Goal: Transaction & Acquisition: Purchase product/service

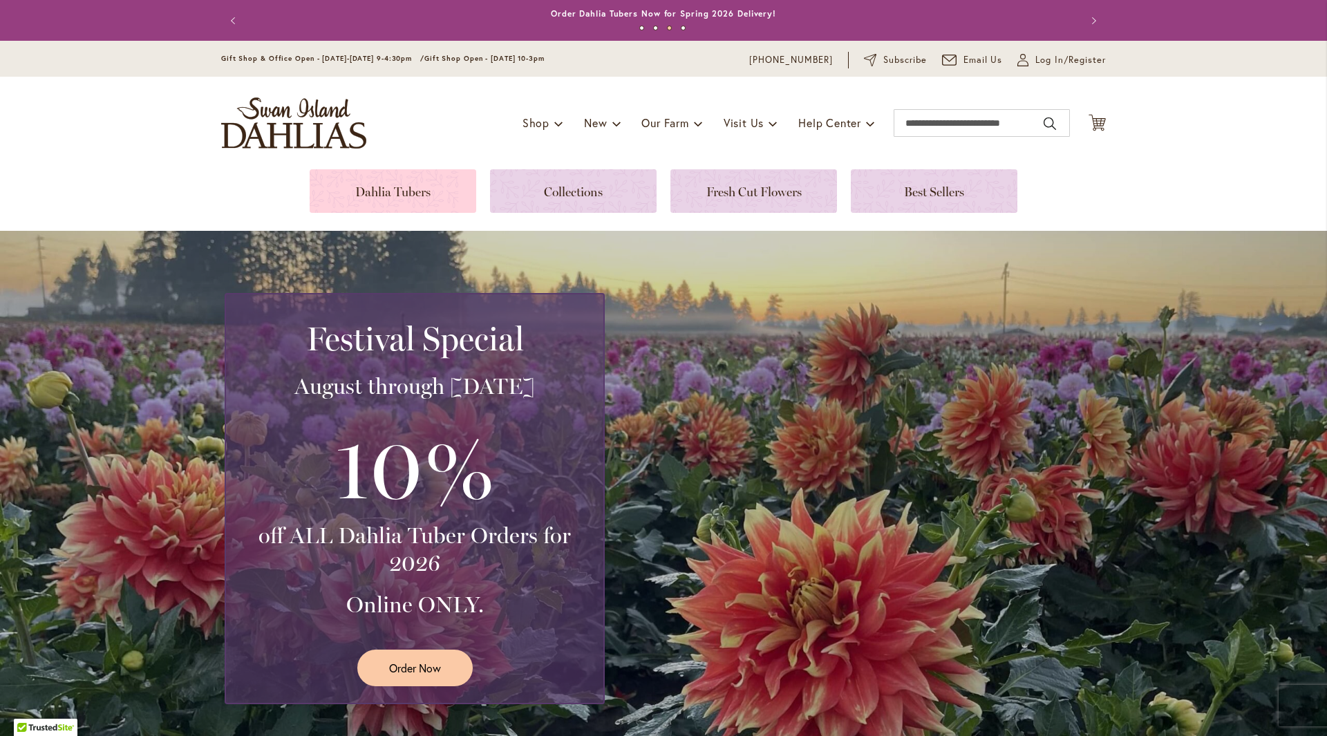
click at [399, 190] on link at bounding box center [393, 191] width 167 height 44
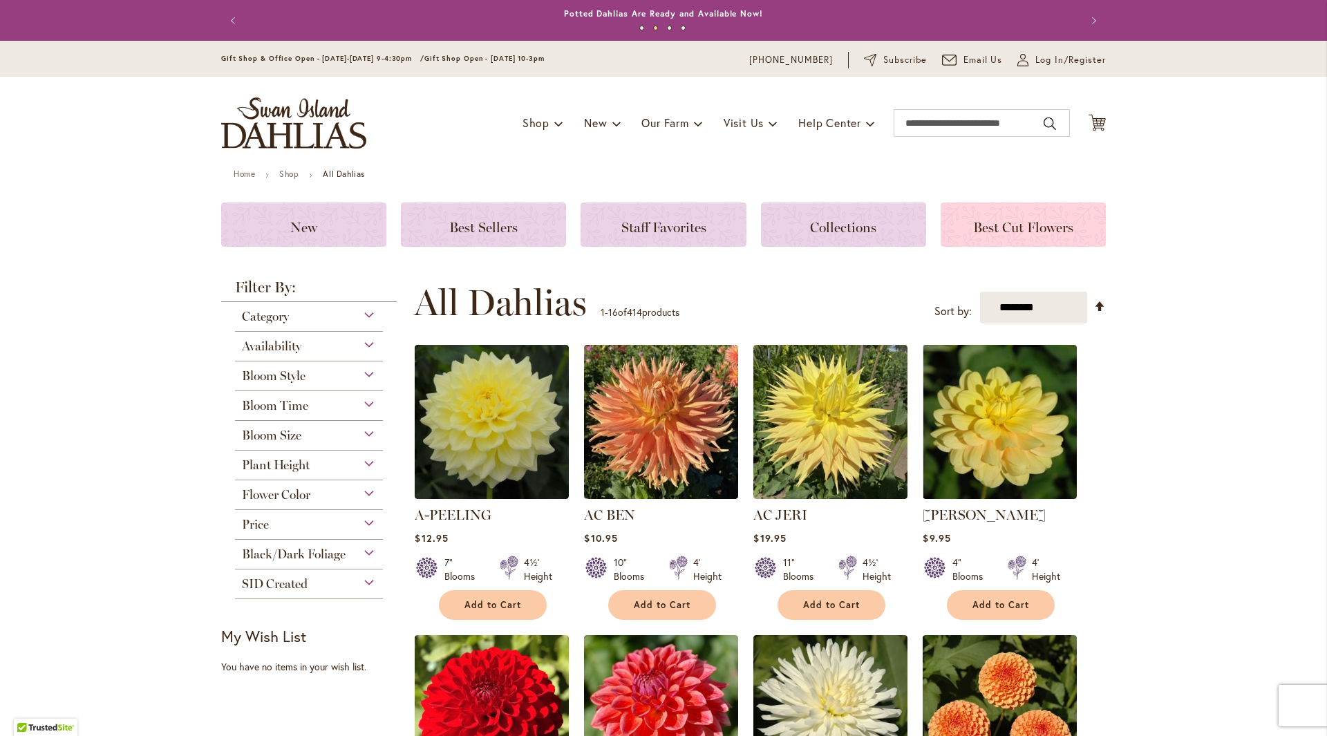
click at [1000, 230] on span "Best Cut Flowers" at bounding box center [1023, 227] width 100 height 17
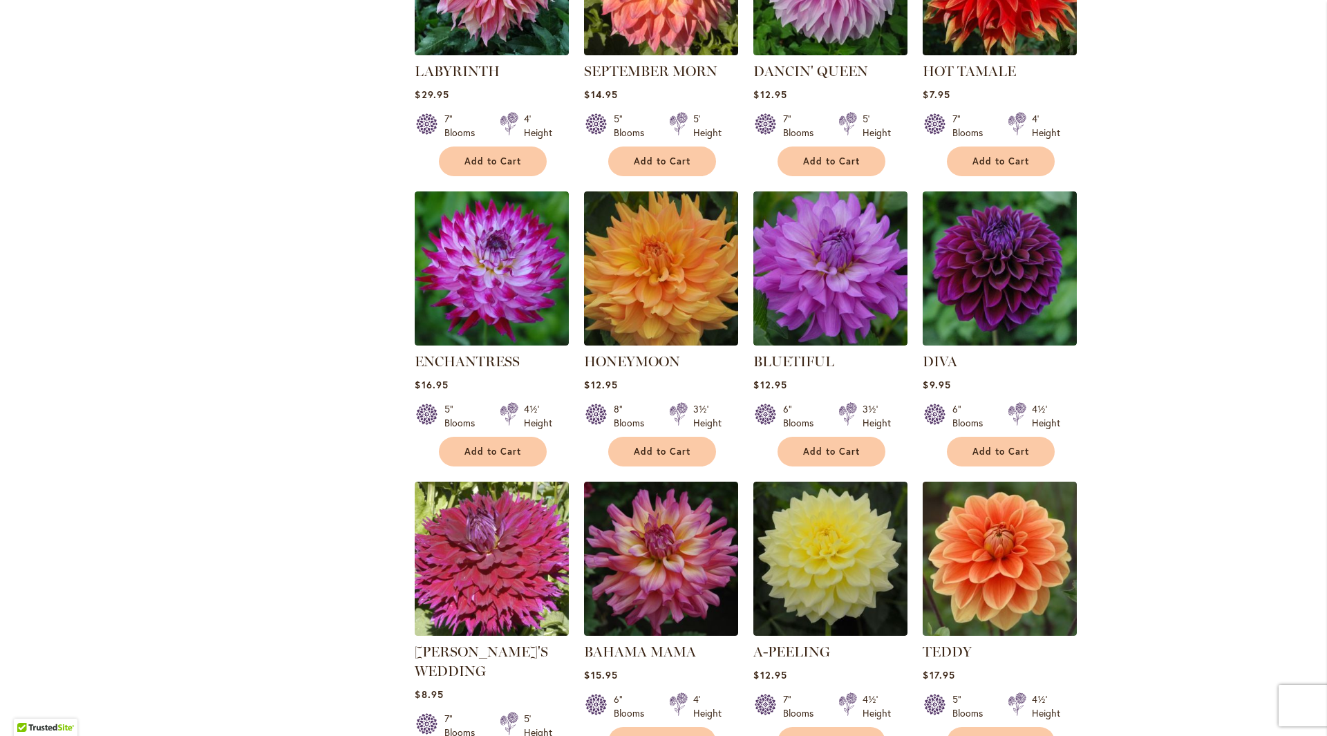
scroll to position [967, 0]
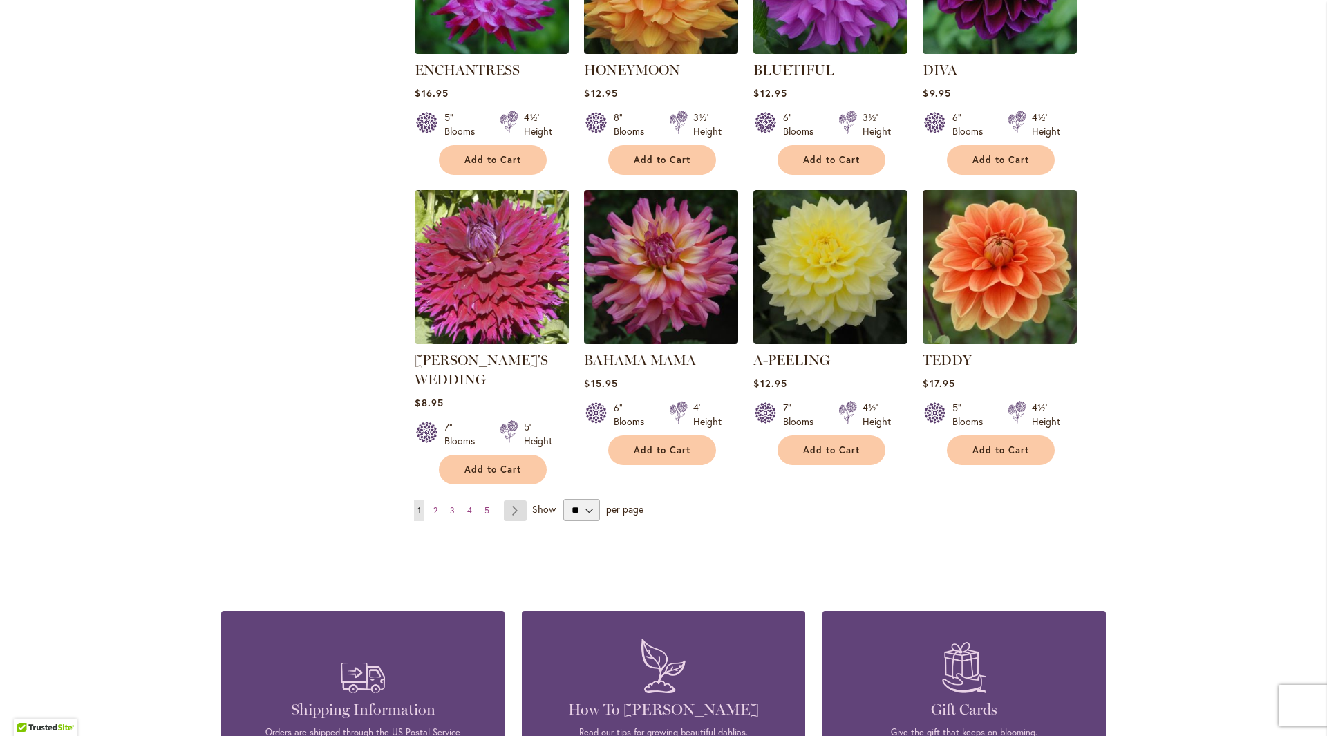
click at [518, 506] on link "Page Next" at bounding box center [515, 510] width 23 height 21
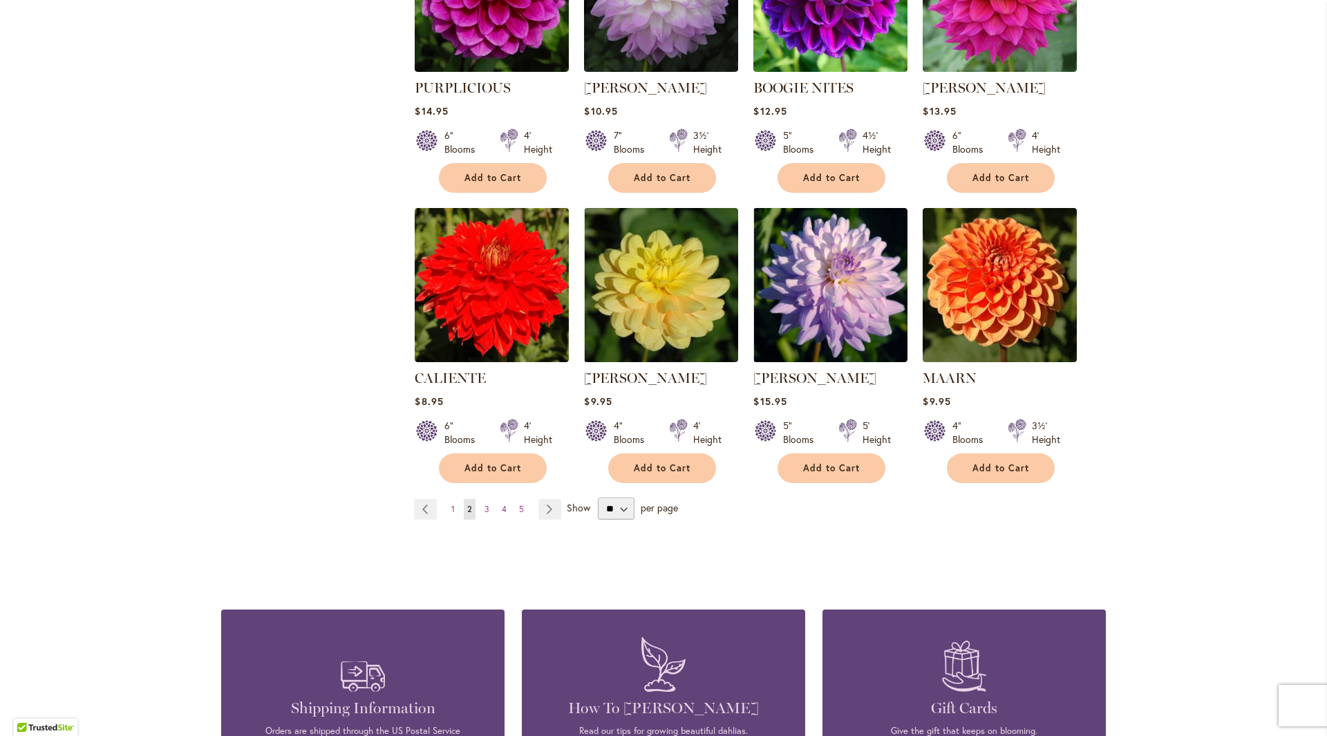
scroll to position [1036, 0]
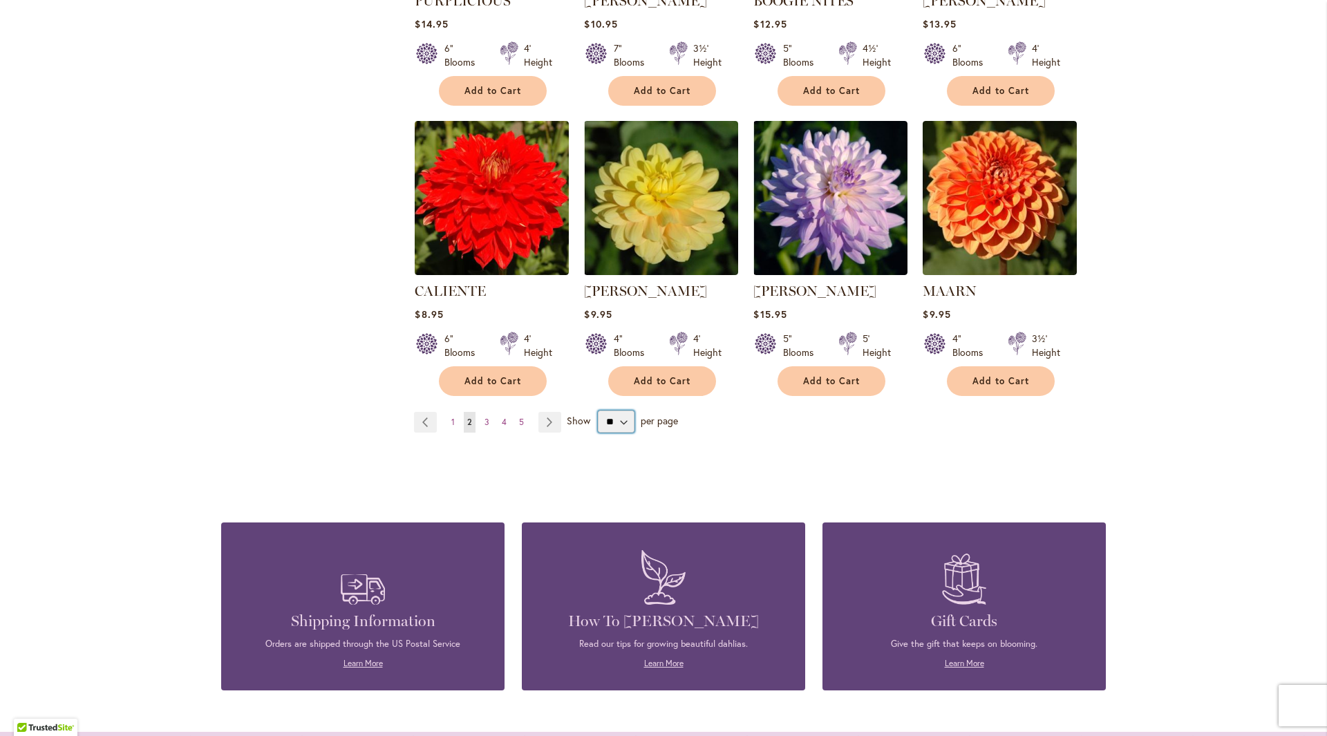
click at [618, 422] on select "** ** ** **" at bounding box center [616, 421] width 37 height 22
select select "**"
click at [598, 410] on select "** ** ** **" at bounding box center [616, 421] width 37 height 22
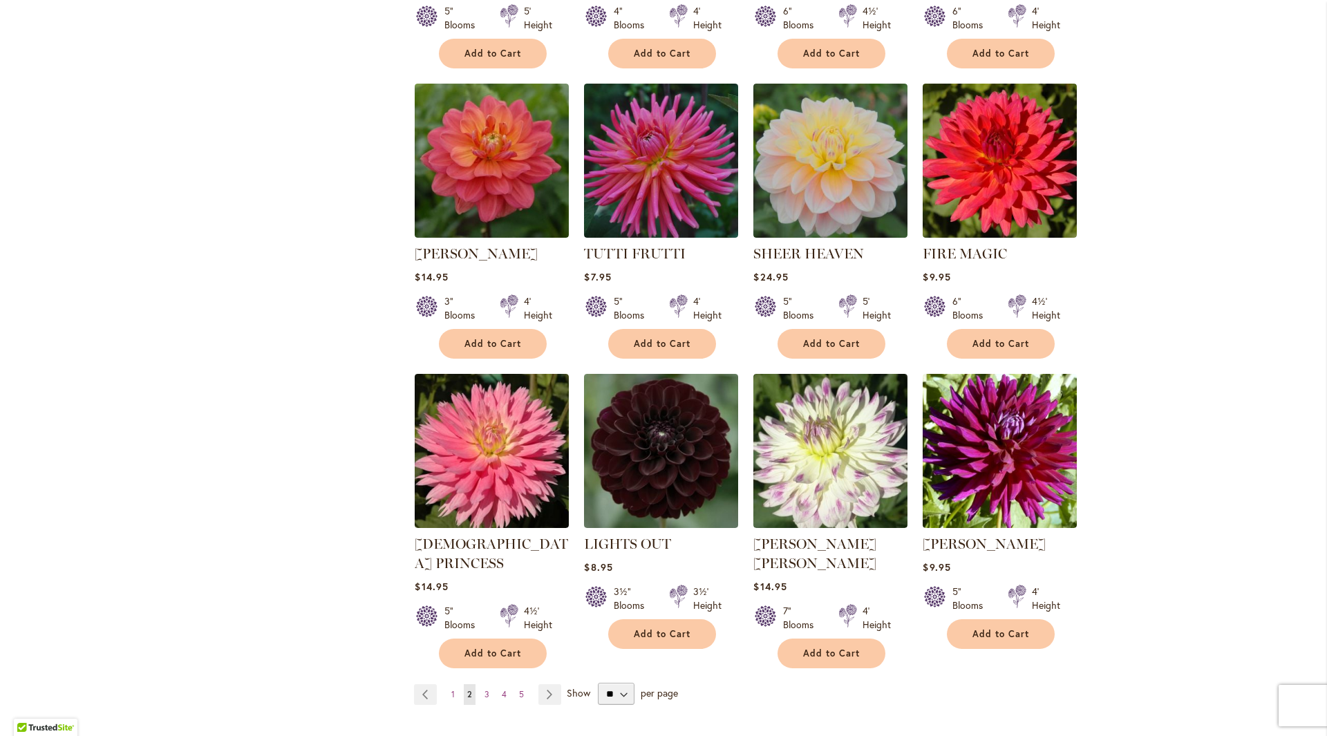
scroll to position [4422, 0]
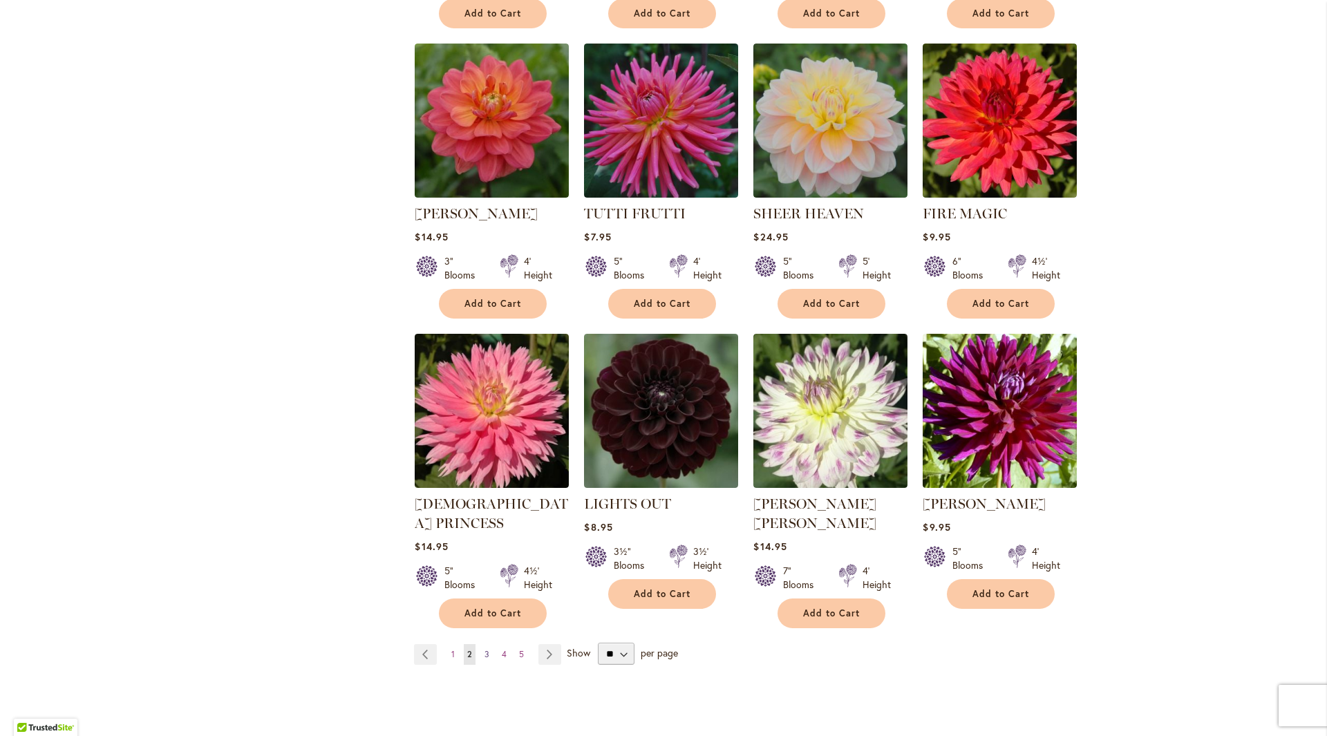
click at [481, 644] on link "Page 3" at bounding box center [487, 654] width 12 height 21
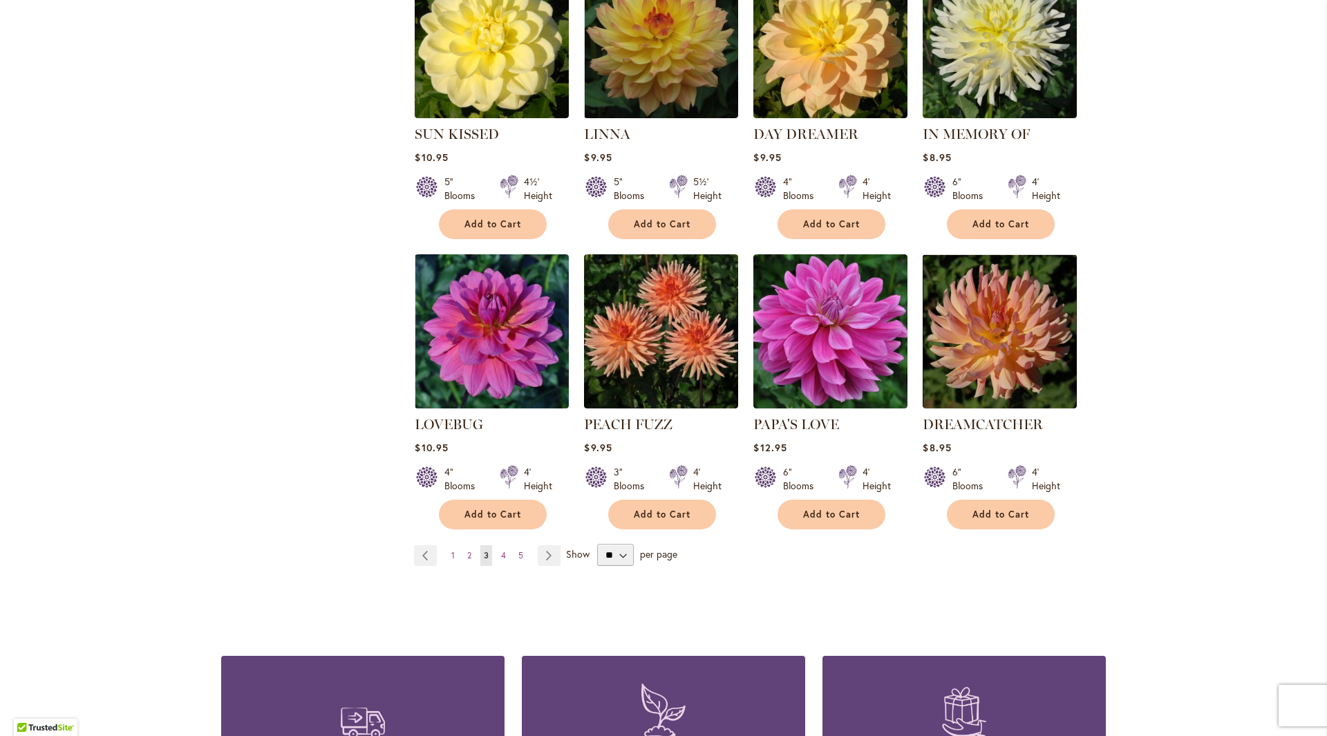
scroll to position [4560, 0]
click at [548, 544] on link "Page Next" at bounding box center [549, 554] width 23 height 21
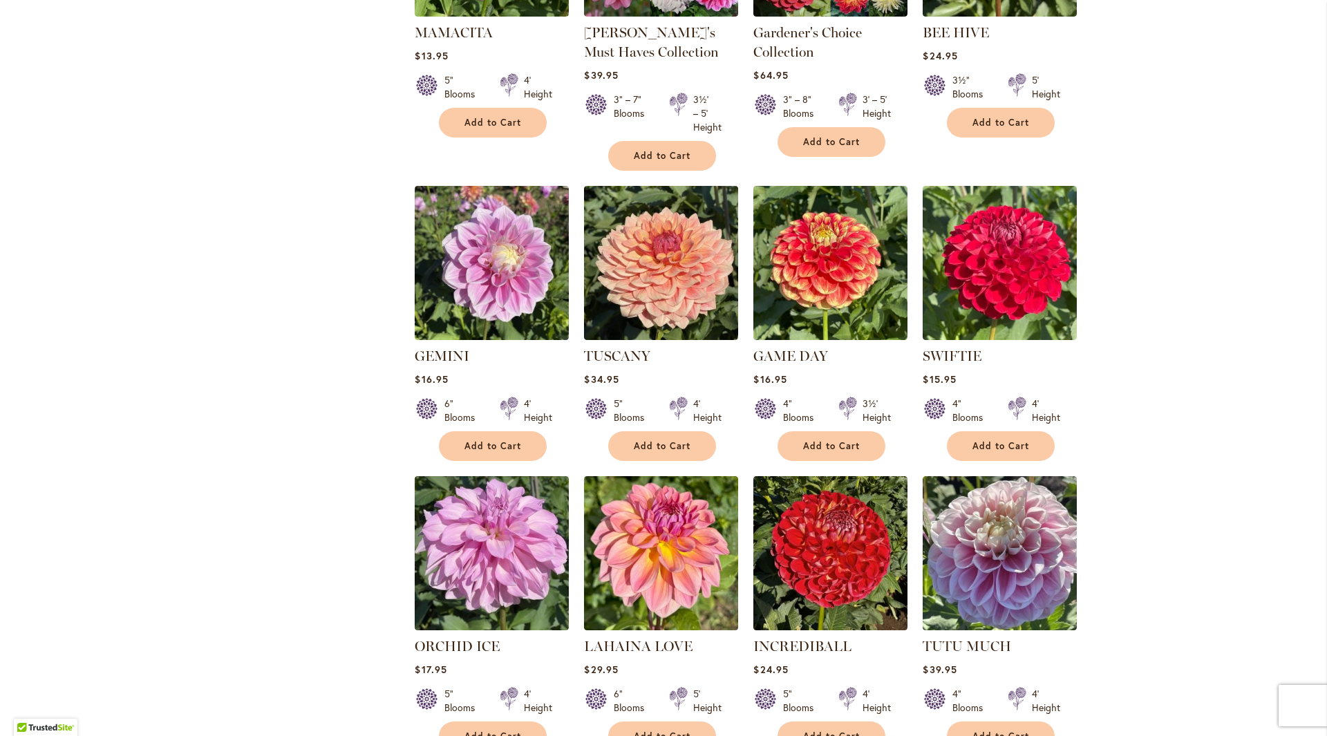
scroll to position [4429, 0]
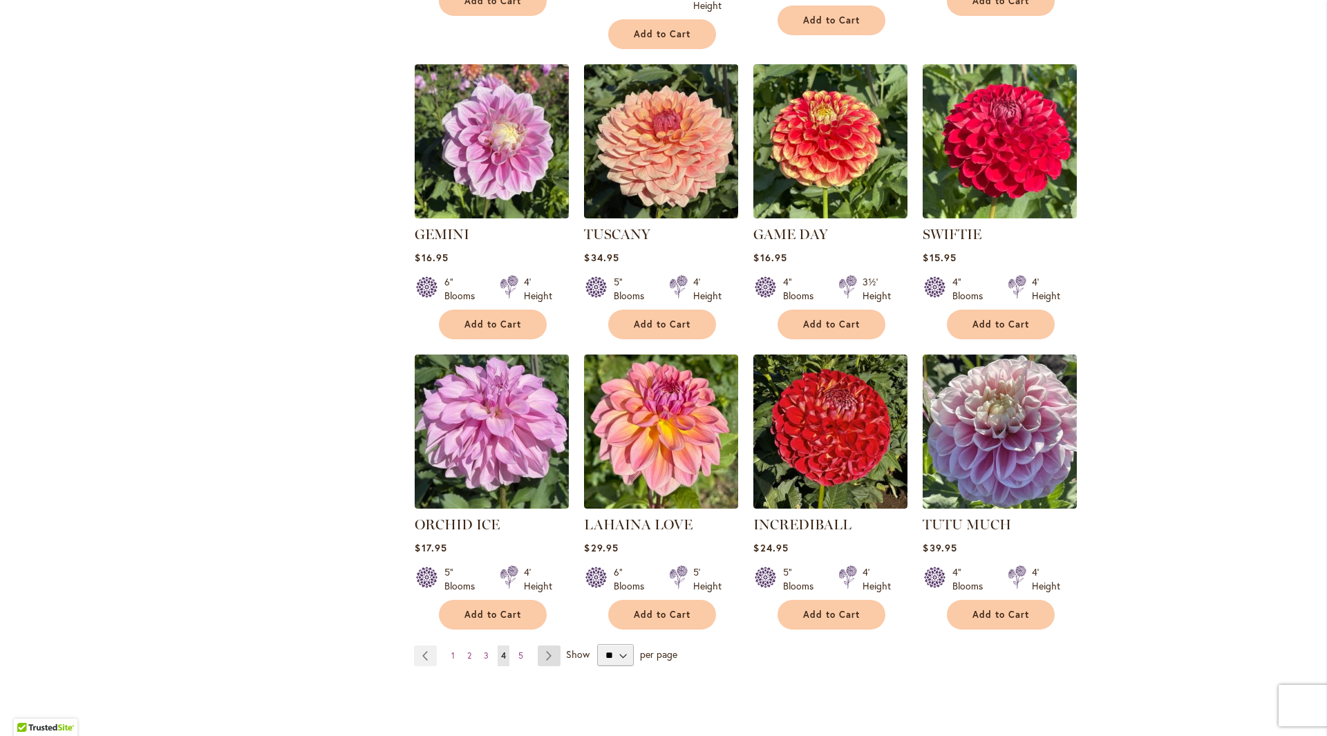
click at [545, 645] on link "Page Next" at bounding box center [549, 655] width 23 height 21
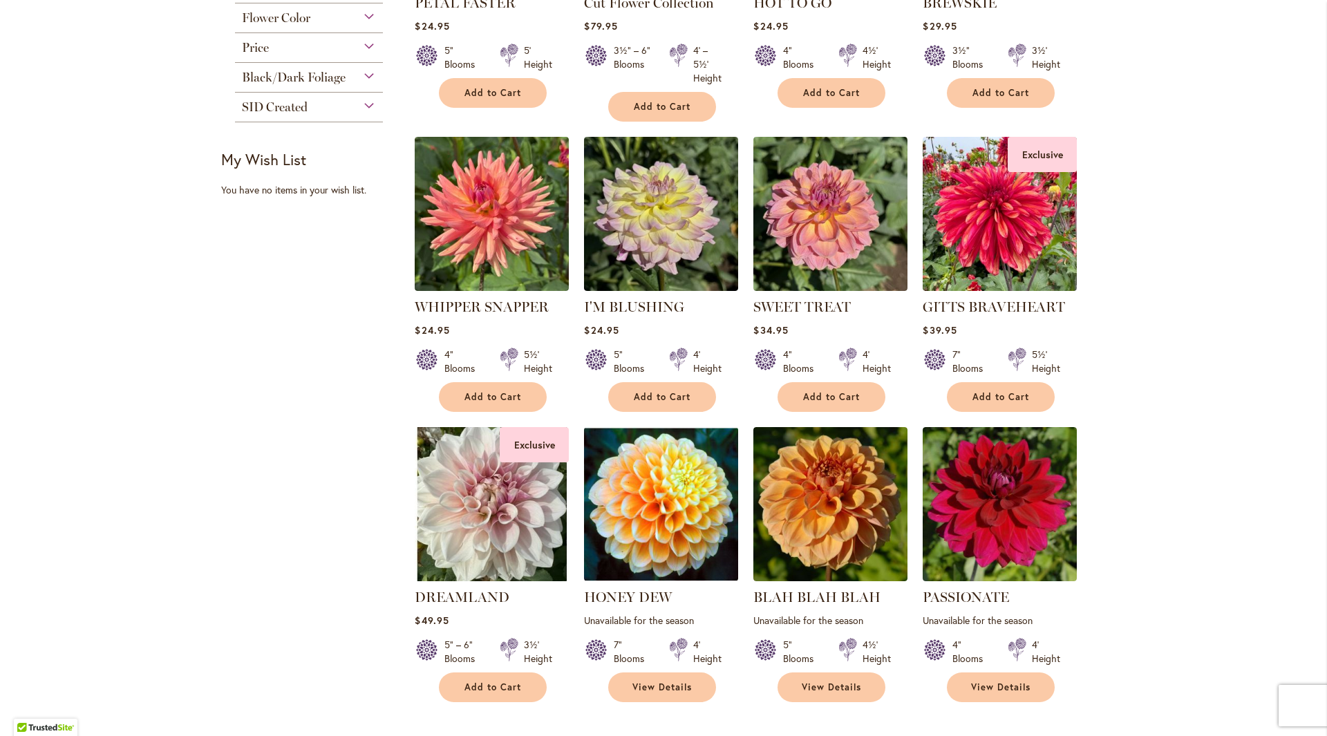
scroll to position [484, 0]
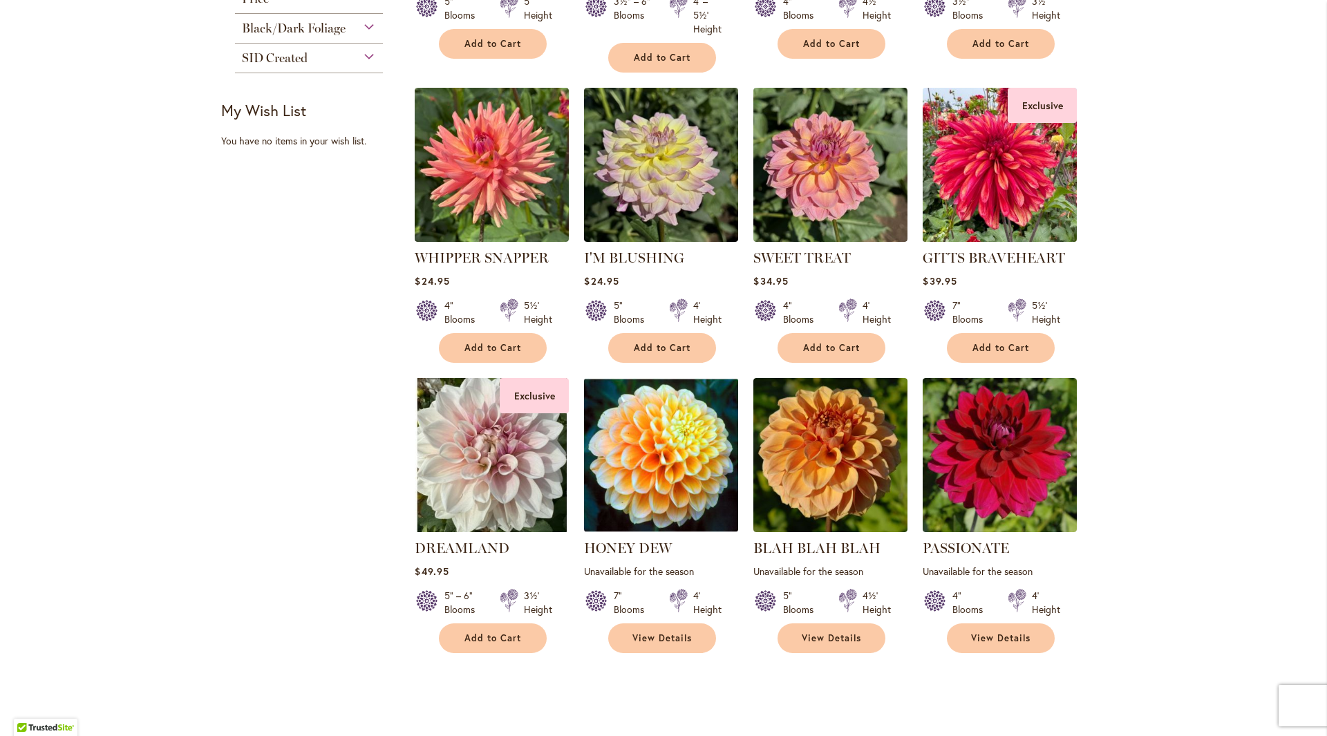
click at [952, 183] on img at bounding box center [1000, 165] width 162 height 162
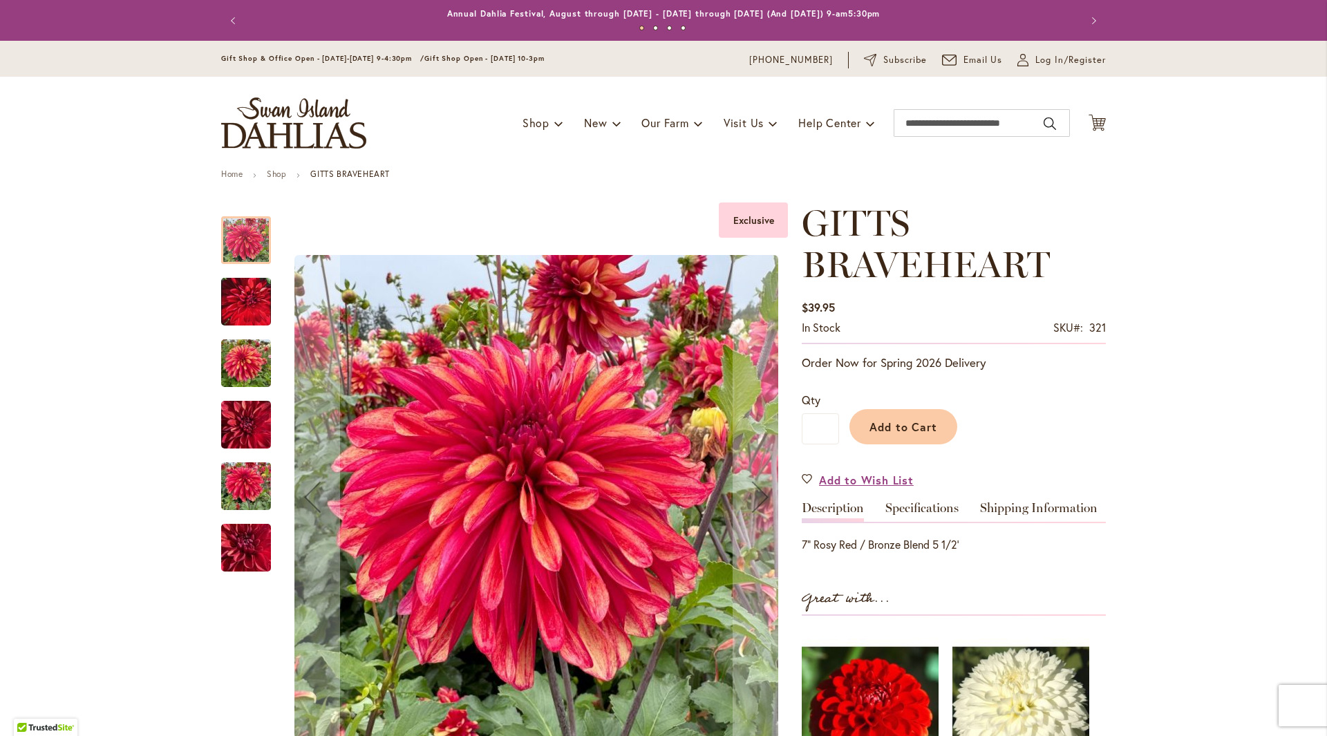
click at [243, 306] on img "GITTS BRAVEHEART" at bounding box center [246, 301] width 50 height 62
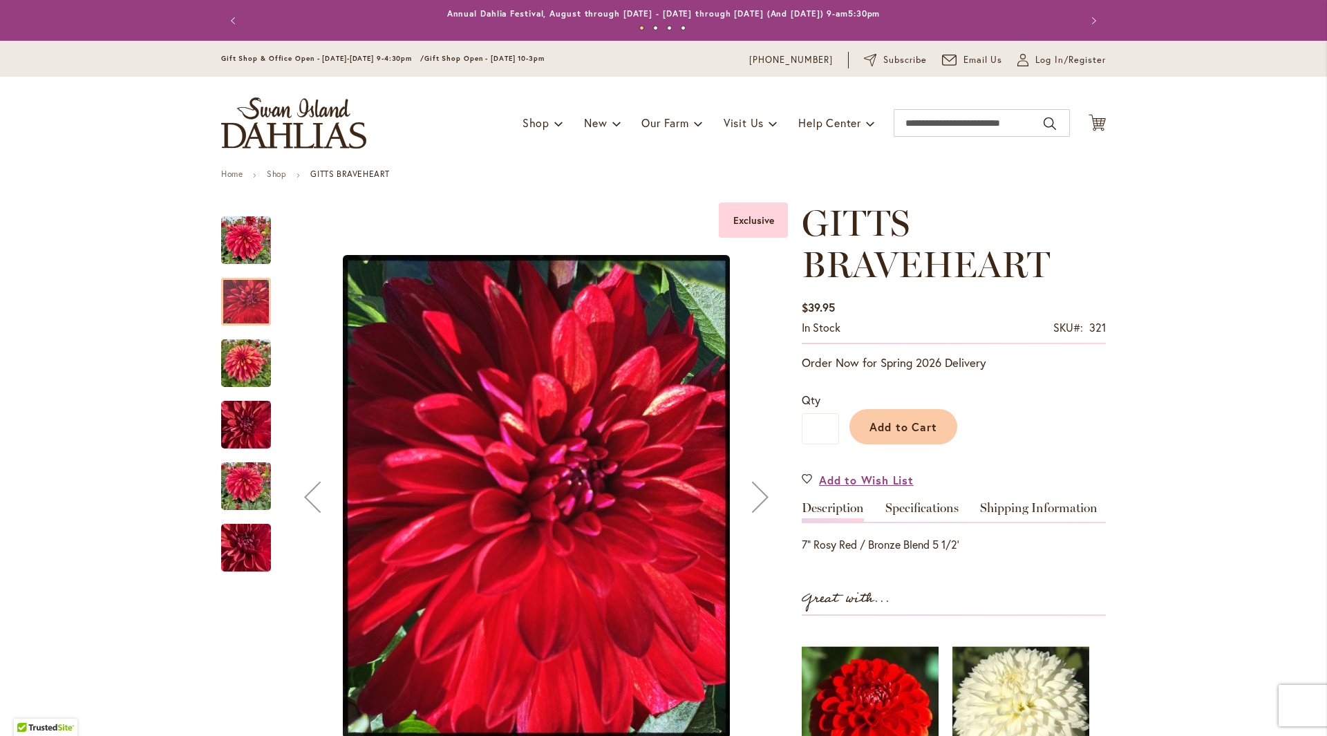
click at [253, 368] on img "GITTS BRAVEHEART" at bounding box center [246, 363] width 50 height 66
